Goal: Find specific page/section: Find specific page/section

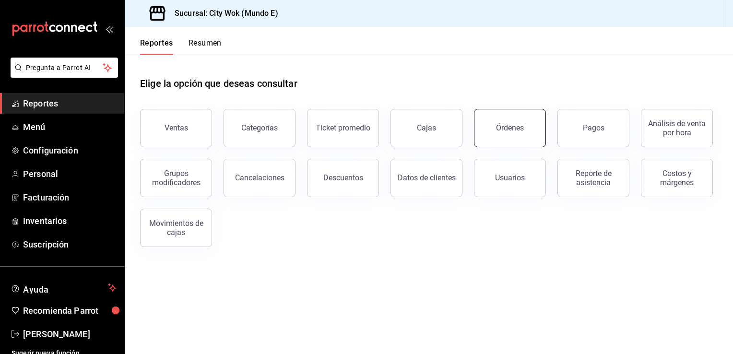
click at [520, 131] on div "Órdenes" at bounding box center [510, 127] width 28 height 9
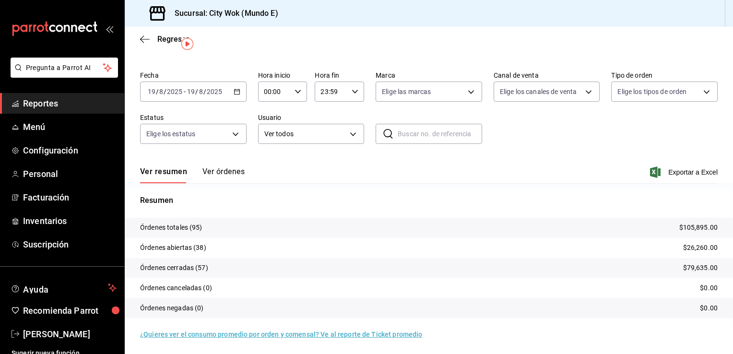
scroll to position [23, 0]
